Goal: Information Seeking & Learning: Learn about a topic

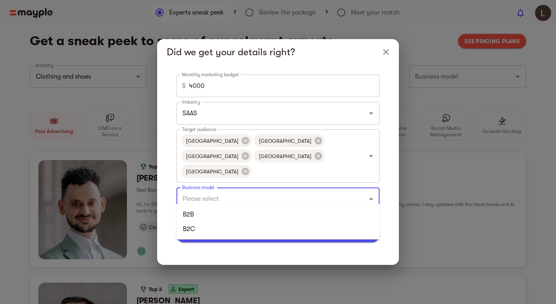
click at [251, 196] on input "Business model" at bounding box center [266, 198] width 173 height 15
click at [245, 232] on li "B2C" at bounding box center [277, 229] width 203 height 14
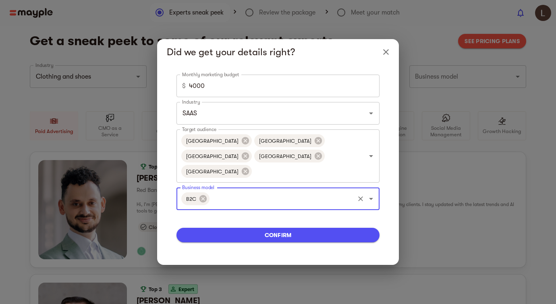
click at [257, 230] on span "confirm" at bounding box center [278, 235] width 190 height 10
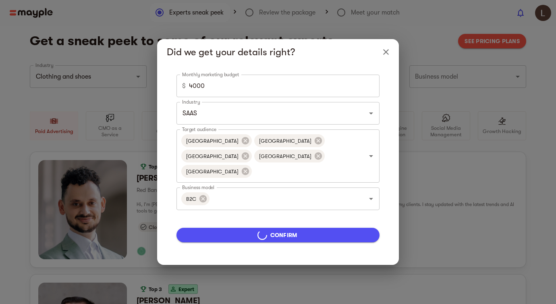
type input "SAAS"
type input "5000"
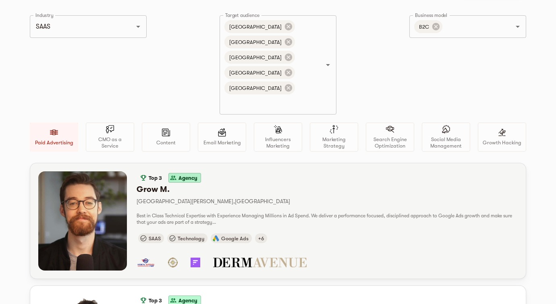
scroll to position [46, 0]
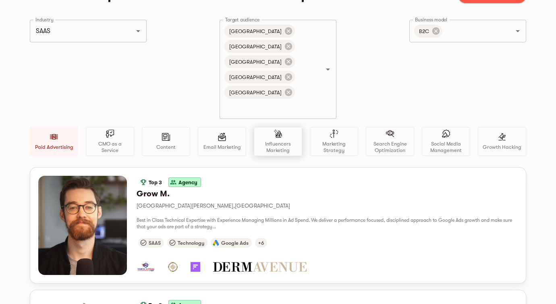
click at [255, 132] on div "Influencers Marketing" at bounding box center [278, 141] width 48 height 29
click at [328, 141] on p "Marketing Strategy" at bounding box center [333, 147] width 41 height 13
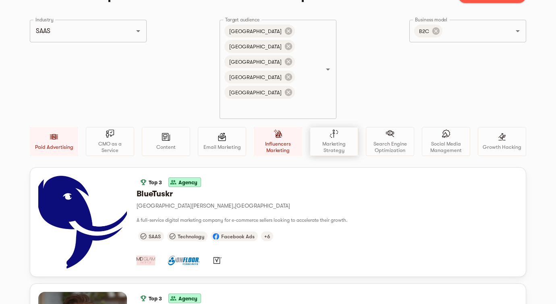
click at [333, 141] on p "Marketing Strategy" at bounding box center [333, 147] width 41 height 13
click at [284, 50] on icon at bounding box center [288, 46] width 9 height 9
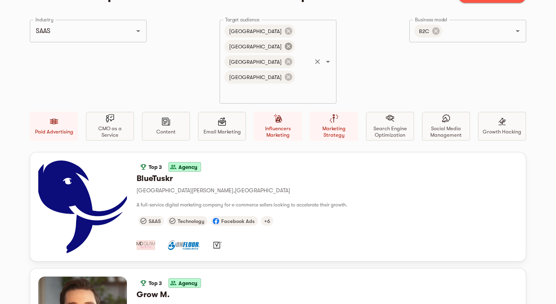
click at [285, 47] on icon at bounding box center [288, 46] width 7 height 7
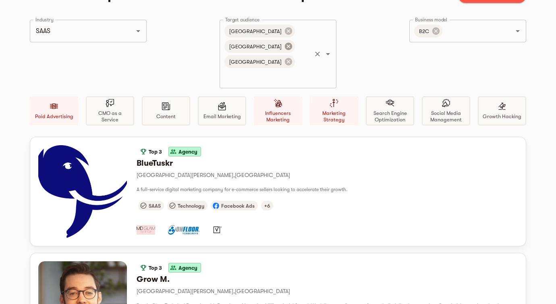
click at [285, 47] on icon at bounding box center [288, 46] width 7 height 7
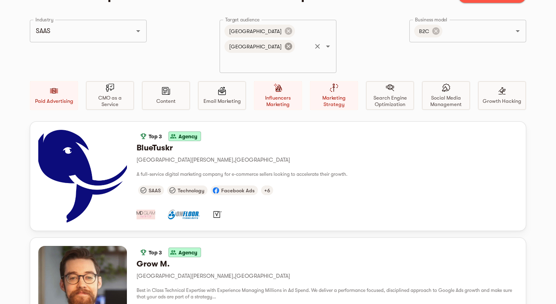
click at [285, 45] on icon at bounding box center [288, 46] width 7 height 7
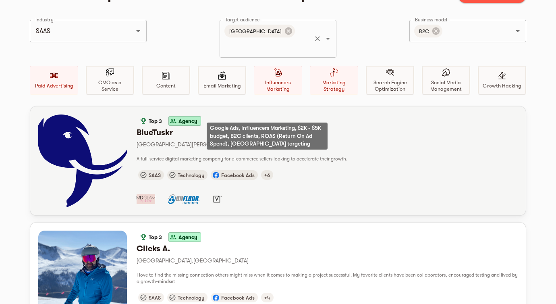
click at [269, 172] on span "+6" at bounding box center [267, 175] width 12 height 6
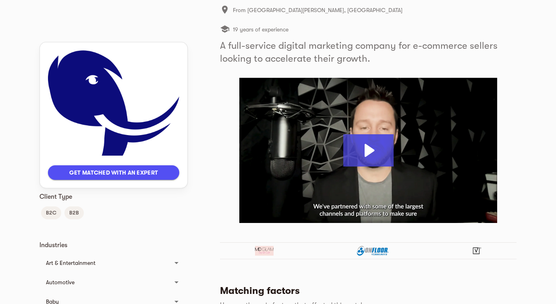
scroll to position [101, 0]
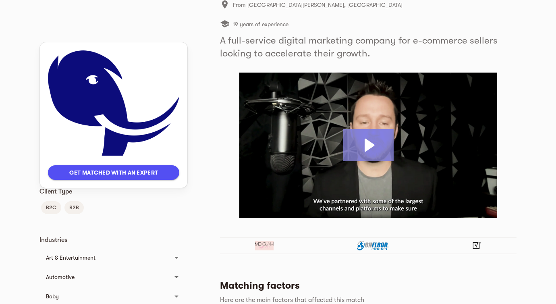
click at [375, 149] on icon "Play Video: Andrew Maff" at bounding box center [368, 145] width 50 height 32
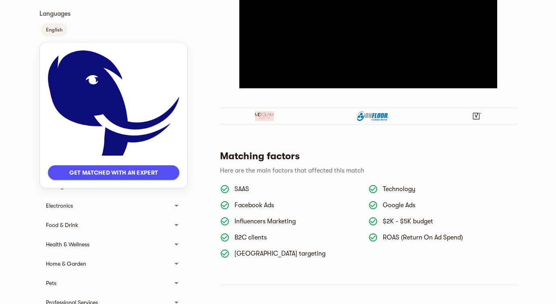
scroll to position [235, 0]
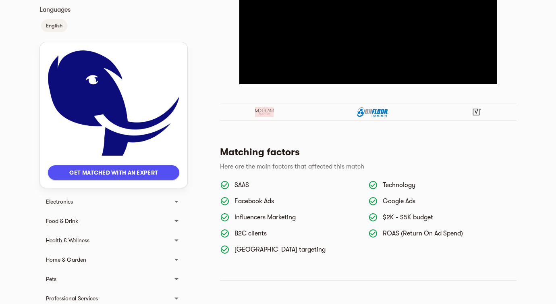
click at [145, 171] on span "Get matched with an expert" at bounding box center [113, 173] width 118 height 10
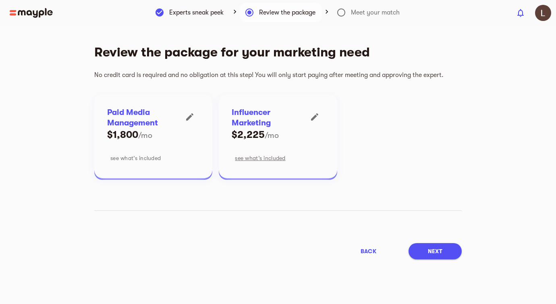
click at [153, 157] on span "see what’s included" at bounding box center [135, 158] width 50 height 10
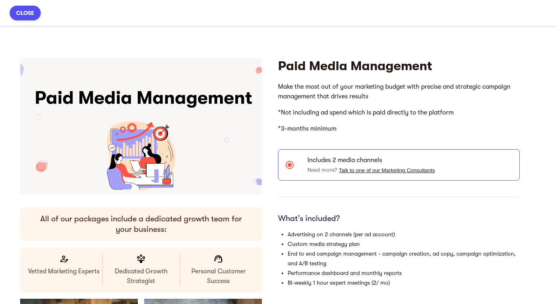
drag, startPoint x: 553, startPoint y: 162, endPoint x: 331, endPoint y: 126, distance: 224.0
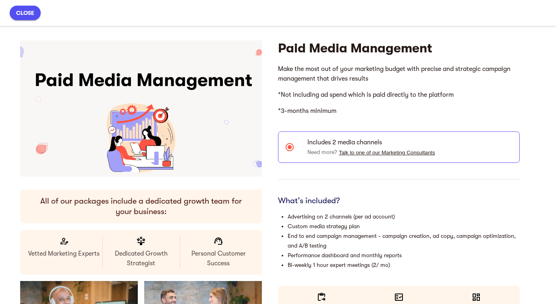
scroll to position [32, 0]
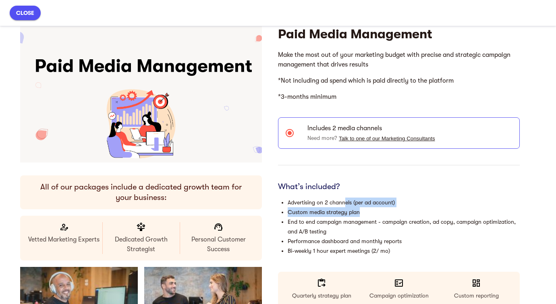
drag, startPoint x: 344, startPoint y: 203, endPoint x: 365, endPoint y: 211, distance: 21.8
click at [365, 211] on ul "Advertising on 2 channels (per ad account) Custom media strategy plan End to en…" at bounding box center [399, 226] width 242 height 58
click at [365, 211] on li "Custom media strategy plan" at bounding box center [404, 212] width 232 height 10
drag, startPoint x: 365, startPoint y: 211, endPoint x: 342, endPoint y: 177, distance: 40.9
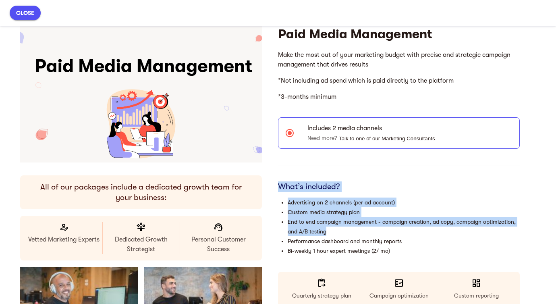
drag, startPoint x: 365, startPoint y: 230, endPoint x: 351, endPoint y: 180, distance: 51.4
drag, startPoint x: 364, startPoint y: 236, endPoint x: 364, endPoint y: 173, distance: 63.6
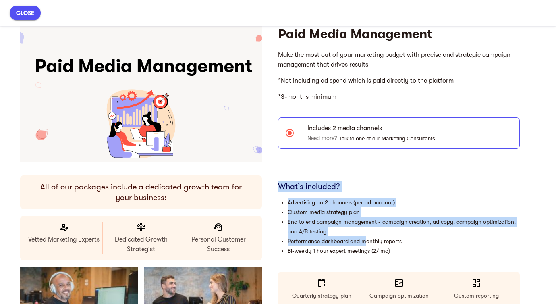
drag, startPoint x: 364, startPoint y: 231, endPoint x: 365, endPoint y: 168, distance: 63.6
drag, startPoint x: 401, startPoint y: 242, endPoint x: 371, endPoint y: 176, distance: 72.8
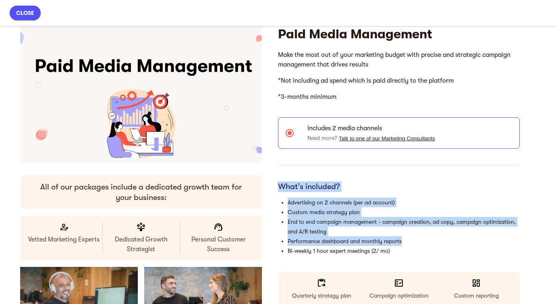
drag, startPoint x: 410, startPoint y: 241, endPoint x: 399, endPoint y: 160, distance: 81.7
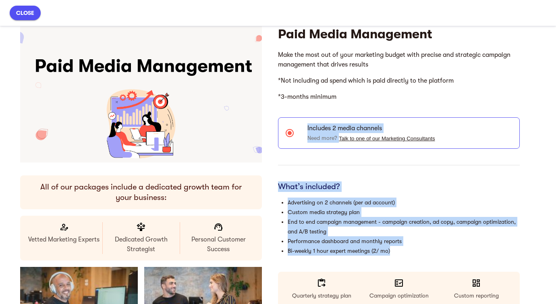
drag, startPoint x: 396, startPoint y: 249, endPoint x: 406, endPoint y: 159, distance: 90.8
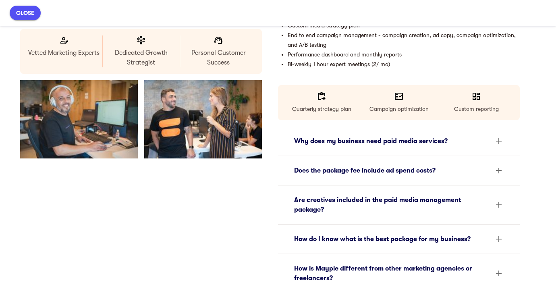
scroll to position [224, 0]
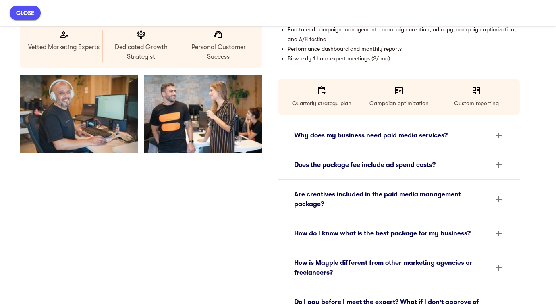
click at [395, 137] on div "Why does my business need paid media services?" at bounding box center [391, 135] width 195 height 10
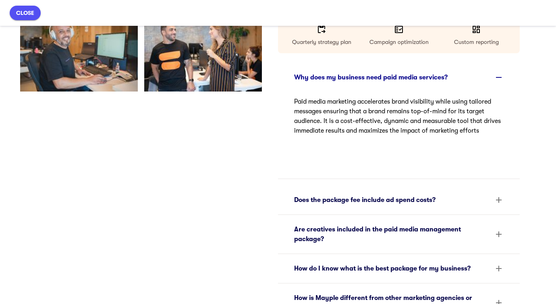
scroll to position [338, 0]
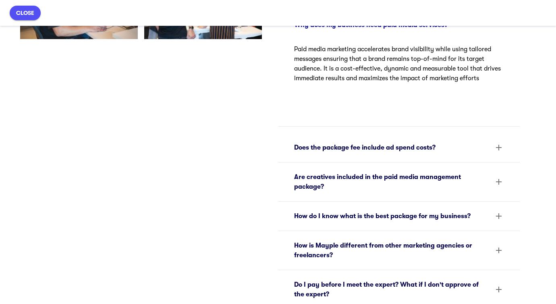
click at [389, 144] on div "Does the package fee include ad spend costs?" at bounding box center [391, 148] width 195 height 10
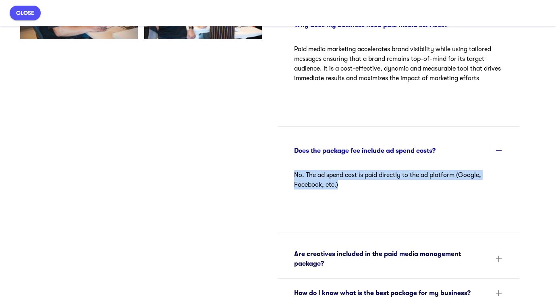
drag, startPoint x: 373, startPoint y: 186, endPoint x: 346, endPoint y: 163, distance: 36.3
click at [346, 167] on html "No. The ad spend cost is paid directly to the ad platform (Google, Facebook, et…" at bounding box center [398, 193] width 209 height 52
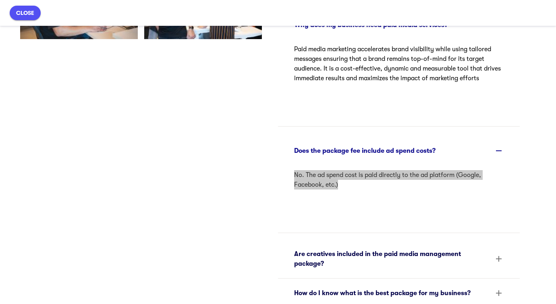
click at [344, 163] on div "Does the package fee include ad spend costs?" at bounding box center [399, 151] width 222 height 26
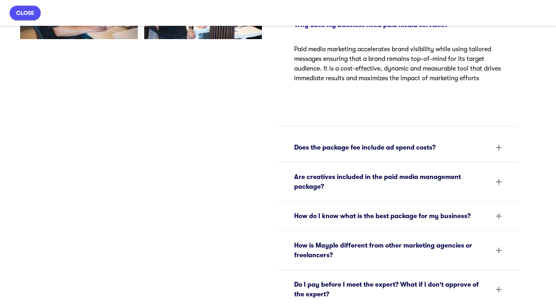
scroll to position [340, 0]
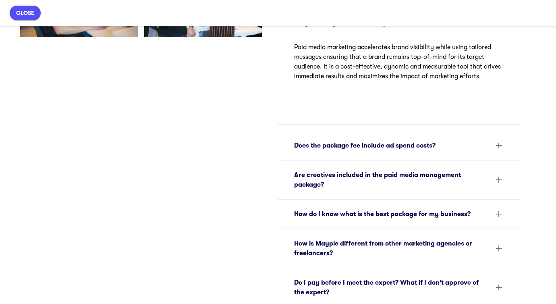
click at [336, 178] on div "Are creatives included in the paid media management package?" at bounding box center [391, 179] width 195 height 19
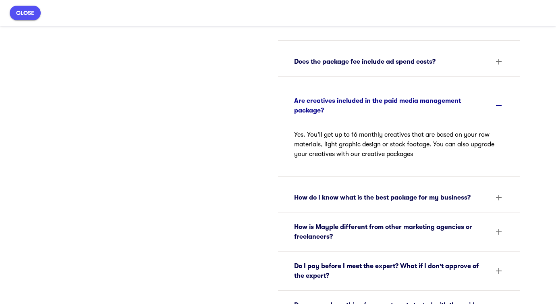
scroll to position [425, 0]
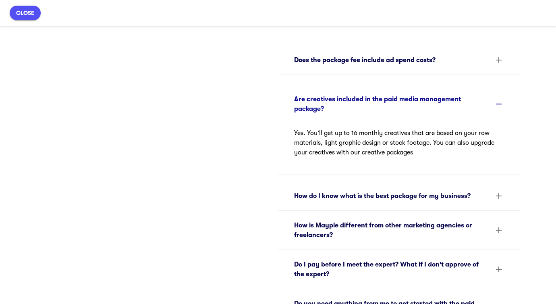
click at [333, 194] on div "How do I know what is the best package for my business?" at bounding box center [391, 196] width 195 height 10
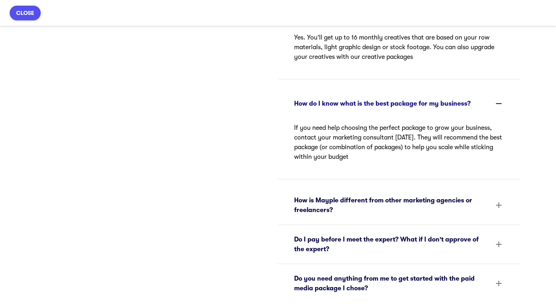
scroll to position [537, 0]
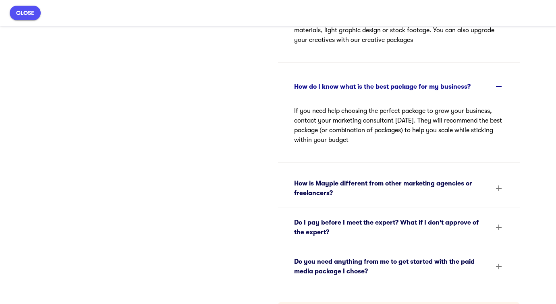
click at [365, 187] on div "How is Mayple different from other marketing agencies or freelancers?" at bounding box center [391, 187] width 195 height 19
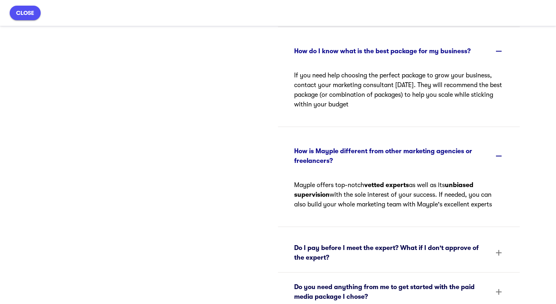
scroll to position [574, 0]
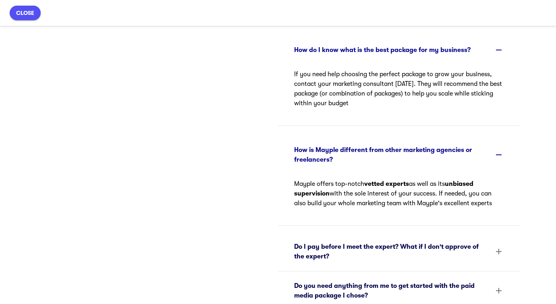
click at [347, 244] on div "Do I pay before I meet the expert? What if I don't approve of the expert?" at bounding box center [391, 251] width 195 height 19
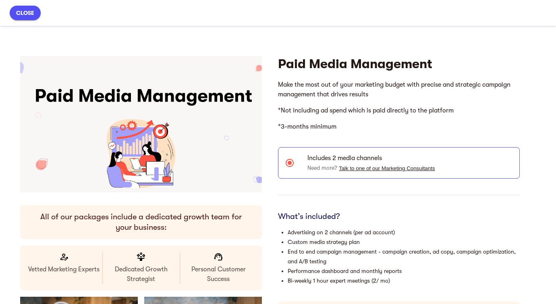
scroll to position [0, 0]
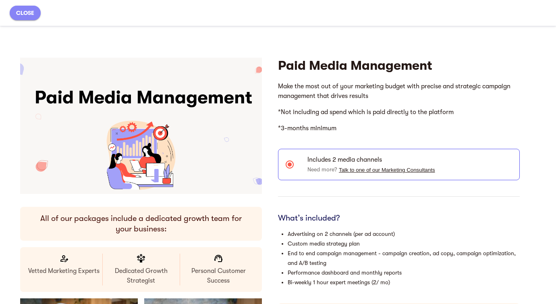
click at [29, 14] on span "close" at bounding box center [25, 13] width 18 height 10
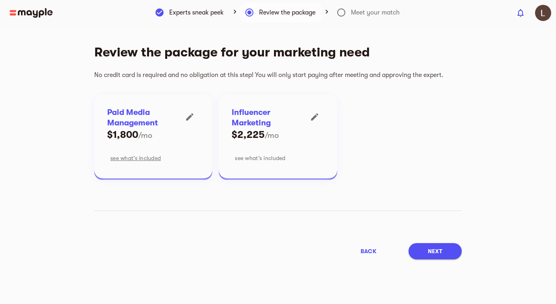
click at [265, 160] on span "see what’s included" at bounding box center [260, 158] width 50 height 10
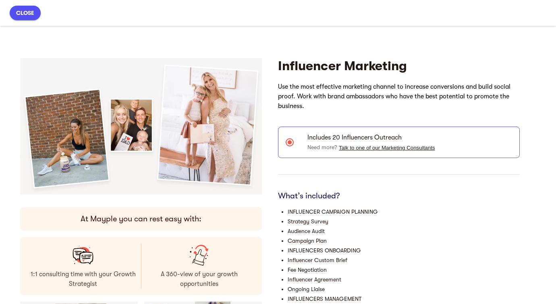
scroll to position [0, 0]
click at [380, 148] on button "Talk to one of our Marketing Consultants" at bounding box center [387, 148] width 96 height 6
click at [350, 147] on button "Talk to one of our Marketing Consultants" at bounding box center [387, 148] width 96 height 6
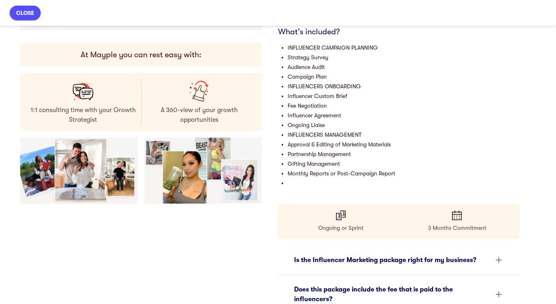
scroll to position [170, 0]
